Goal: Obtain resource: Obtain resource

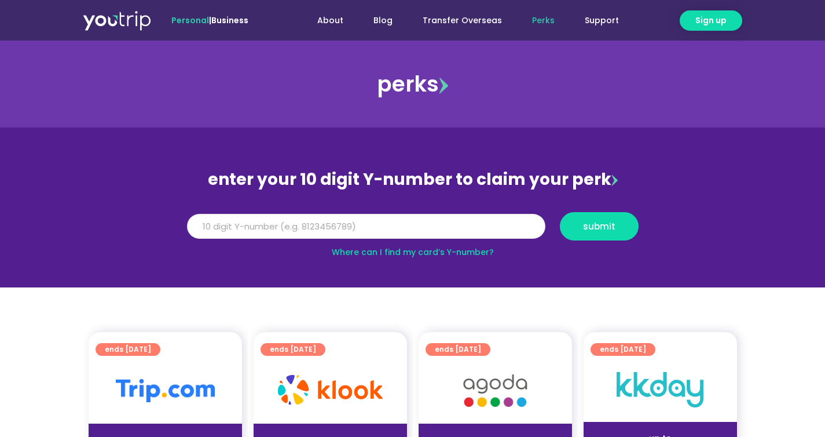
click at [334, 230] on input "Y Number" at bounding box center [366, 226] width 358 height 25
type input "8150729653"
click at [582, 232] on button "submit" at bounding box center [599, 226] width 79 height 28
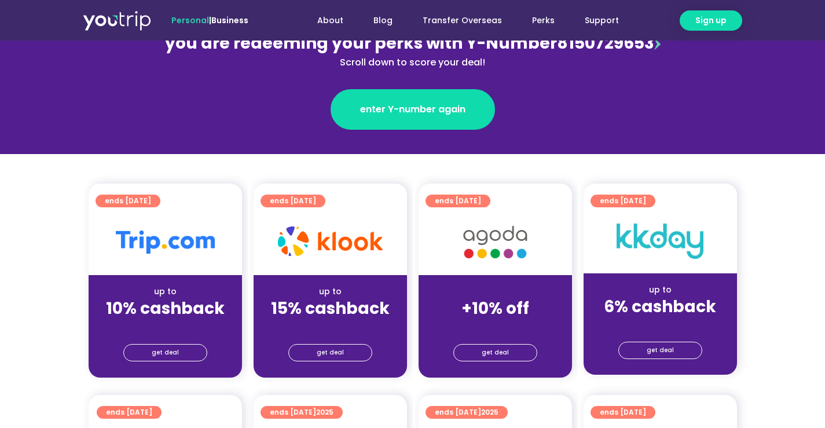
scroll to position [191, 0]
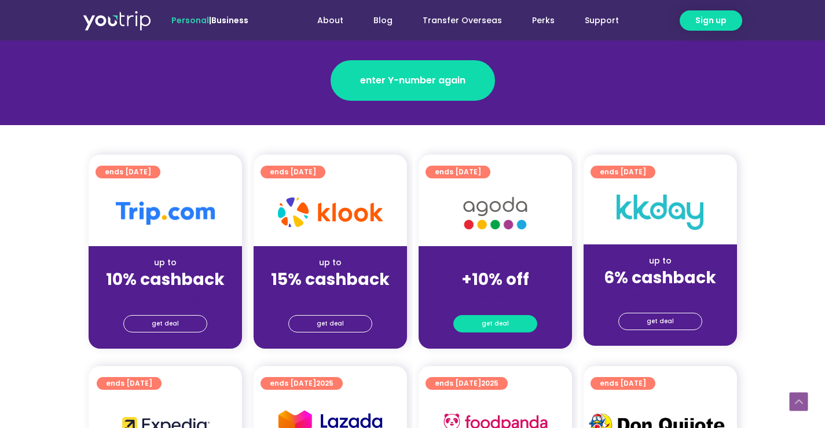
click at [510, 321] on link "get deal" at bounding box center [495, 323] width 84 height 17
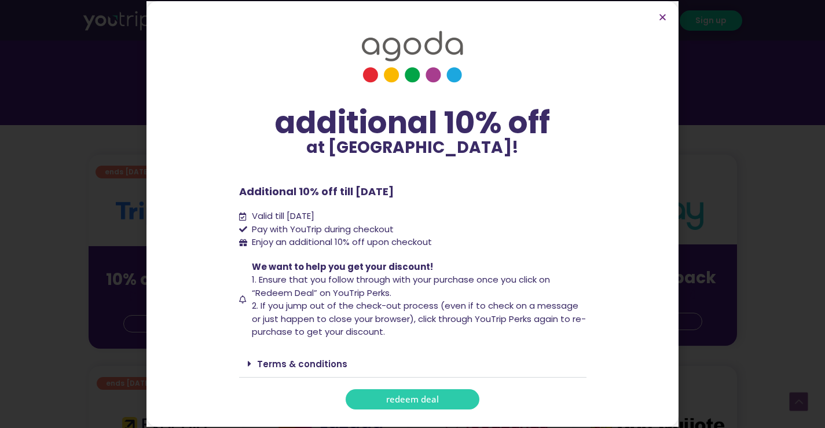
click at [406, 403] on span "redeem deal" at bounding box center [412, 399] width 53 height 9
